Goal: Task Accomplishment & Management: Use online tool/utility

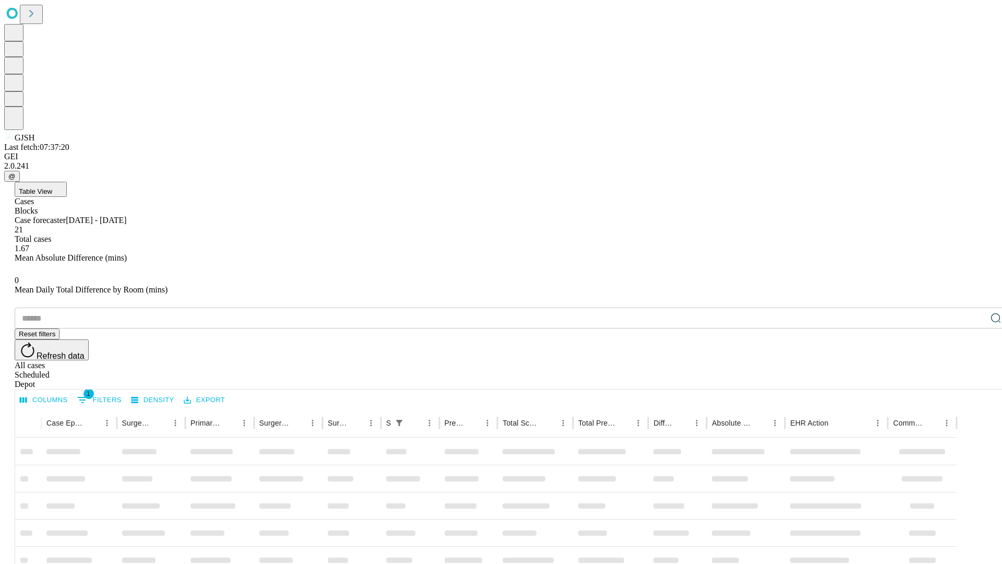
click at [975, 380] on div "Depot" at bounding box center [512, 384] width 994 height 9
